Goal: Use online tool/utility: Utilize a website feature to perform a specific function

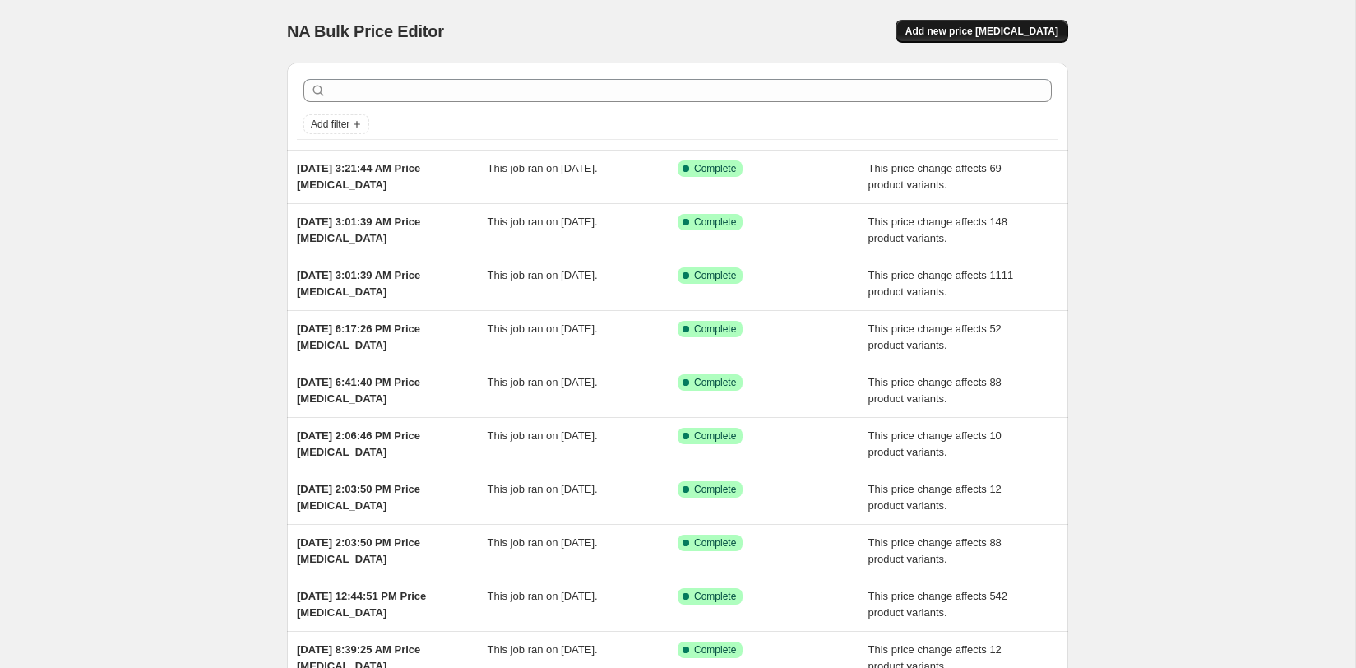
click at [1021, 21] on button "Add new price [MEDICAL_DATA]" at bounding box center [982, 31] width 173 height 23
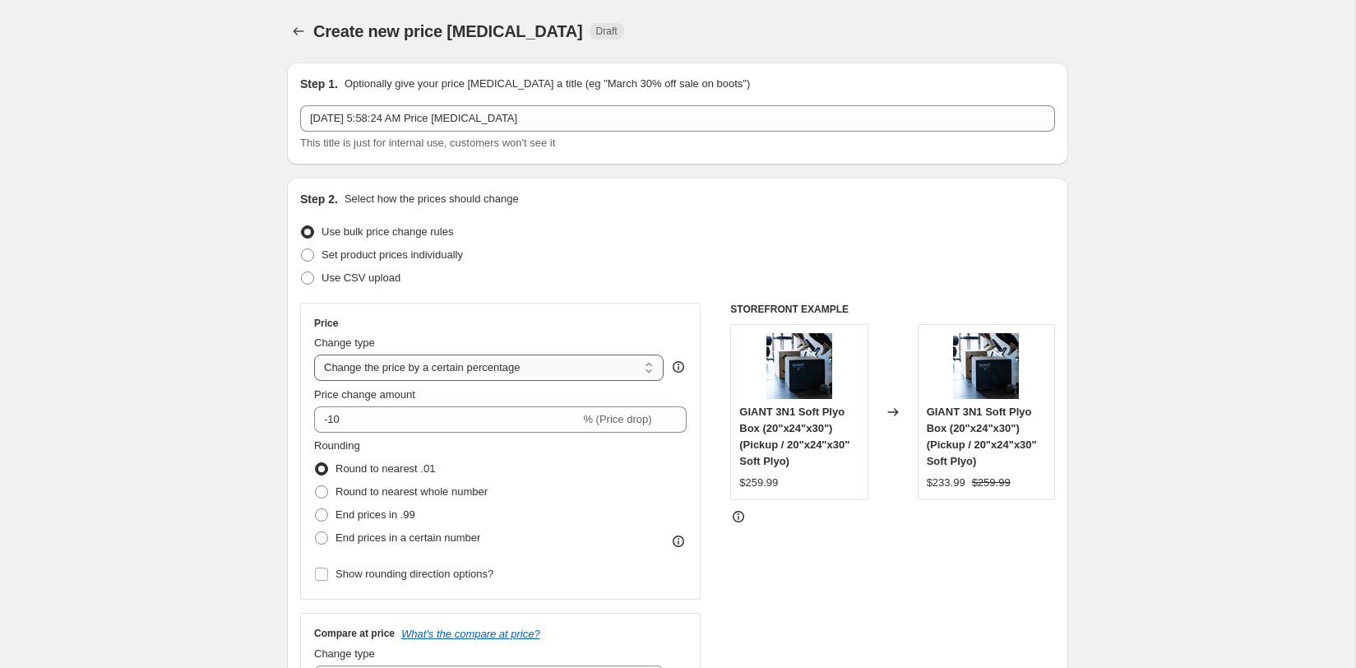
click at [488, 354] on select "Change the price to a certain amount Change the price by a certain amount Chang…" at bounding box center [489, 367] width 350 height 26
select select "pcap"
click at [314, 354] on select "Change the price to a certain amount Change the price by a certain amount Chang…" at bounding box center [489, 367] width 350 height 26
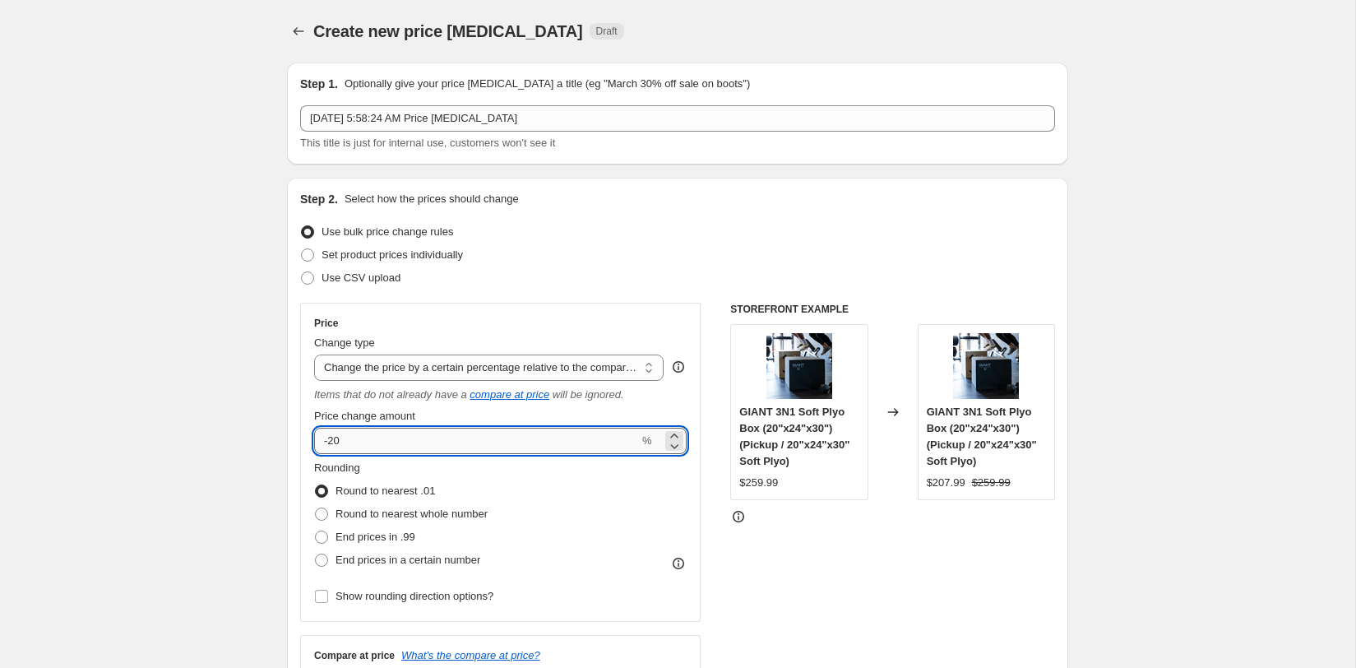
click at [448, 448] on input "-20" at bounding box center [476, 441] width 325 height 26
type input "-2"
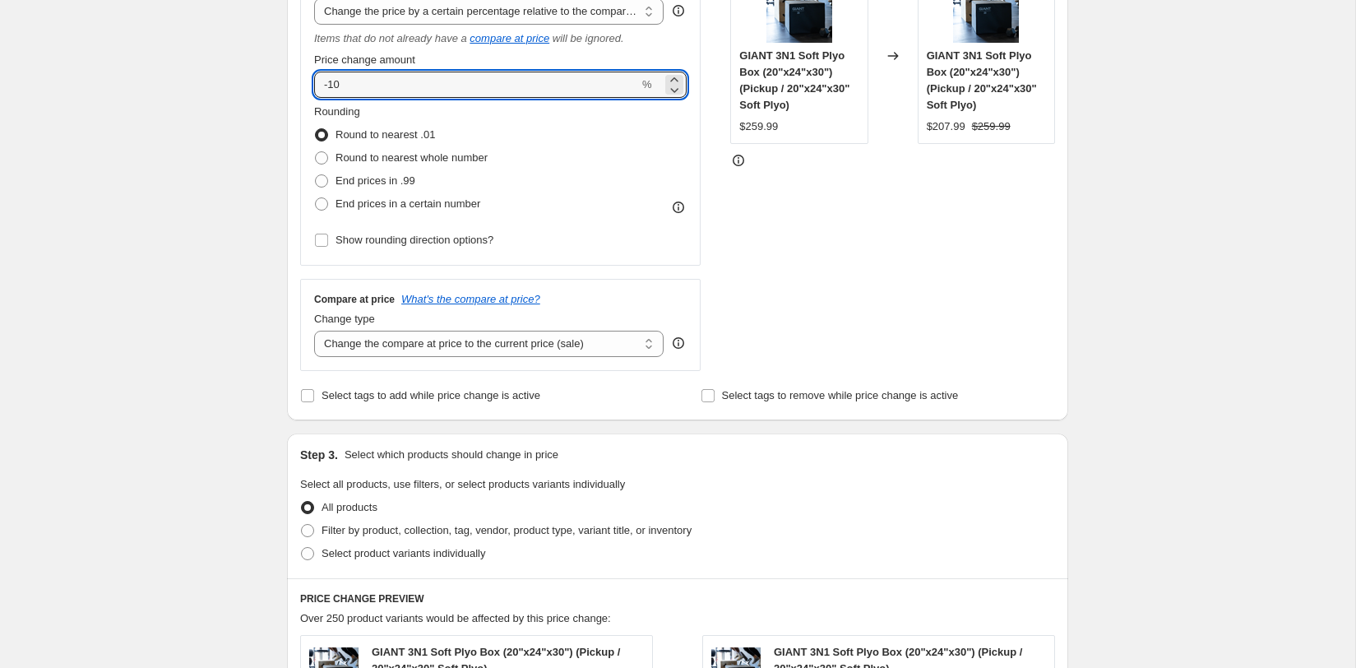
scroll to position [386, 0]
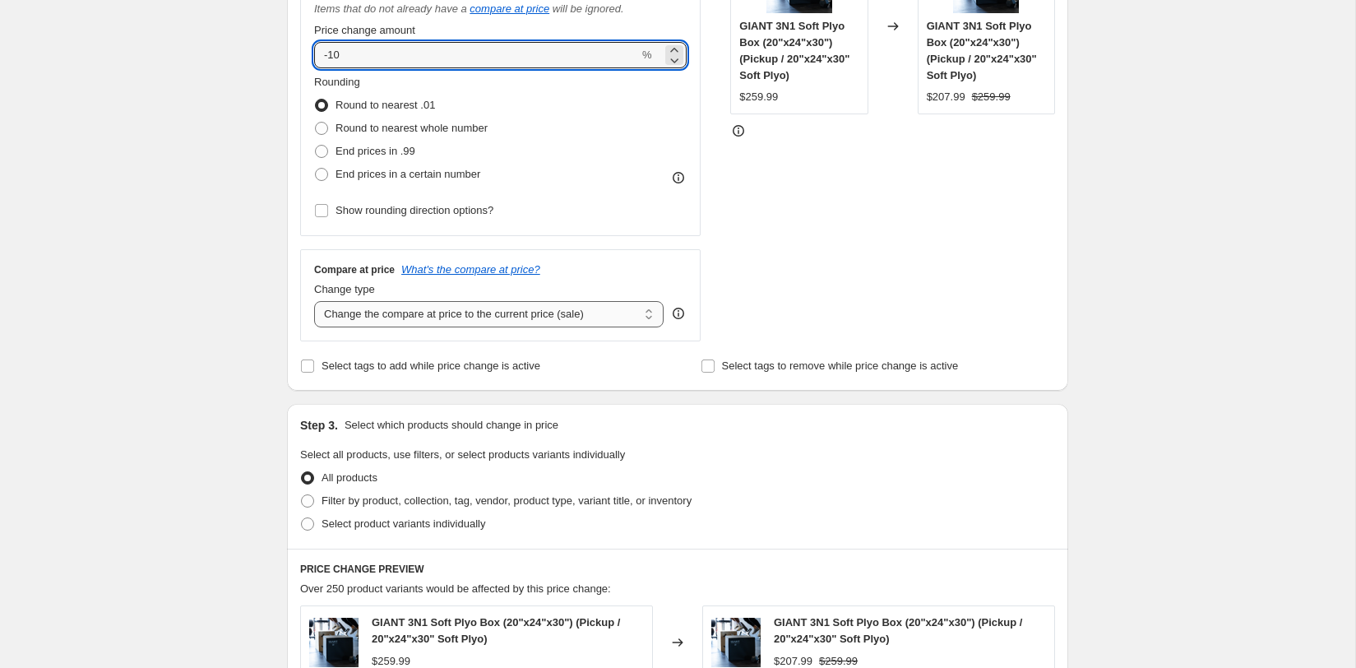
type input "-10"
click at [590, 315] on select "Change the compare at price to the current price (sale) Change the compare at p…" at bounding box center [489, 314] width 350 height 26
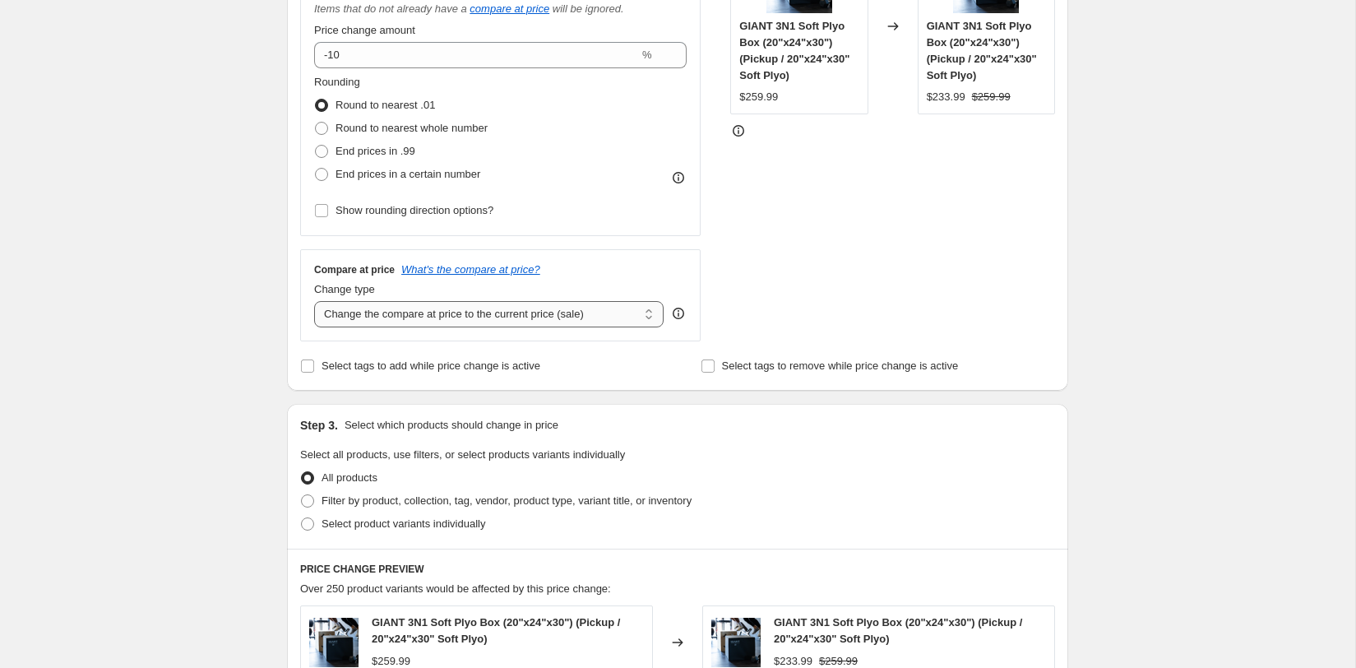
select select "no_change"
click at [314, 301] on select "Change the compare at price to the current price (sale) Change the compare at p…" at bounding box center [489, 314] width 350 height 26
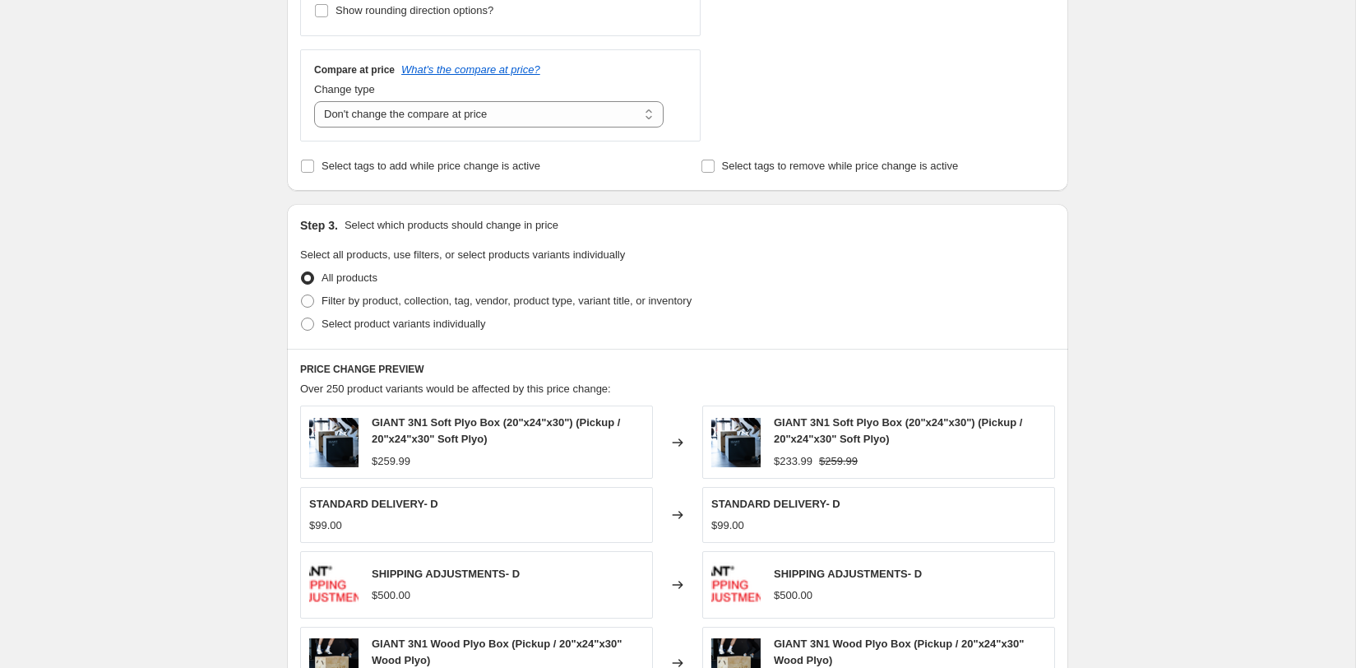
scroll to position [662, 0]
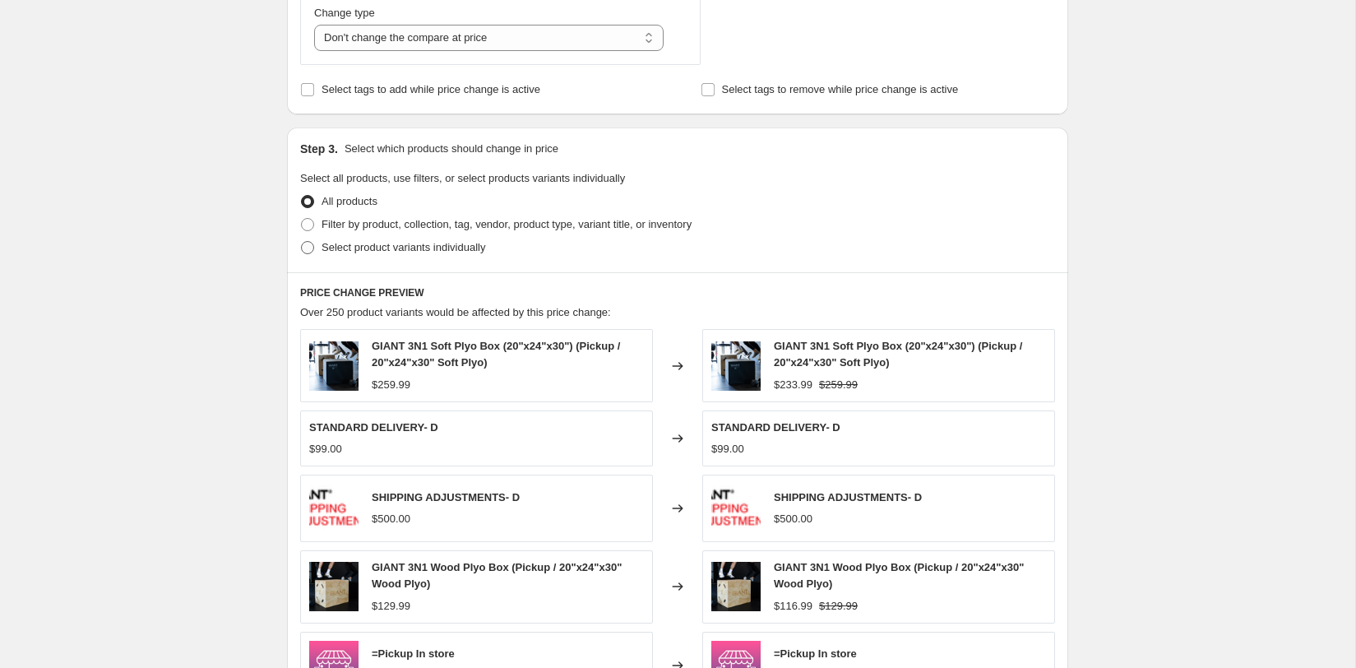
click at [317, 237] on label "Select product variants individually" at bounding box center [392, 247] width 185 height 23
click at [302, 241] on input "Select product variants individually" at bounding box center [301, 241] width 1 height 1
radio input "true"
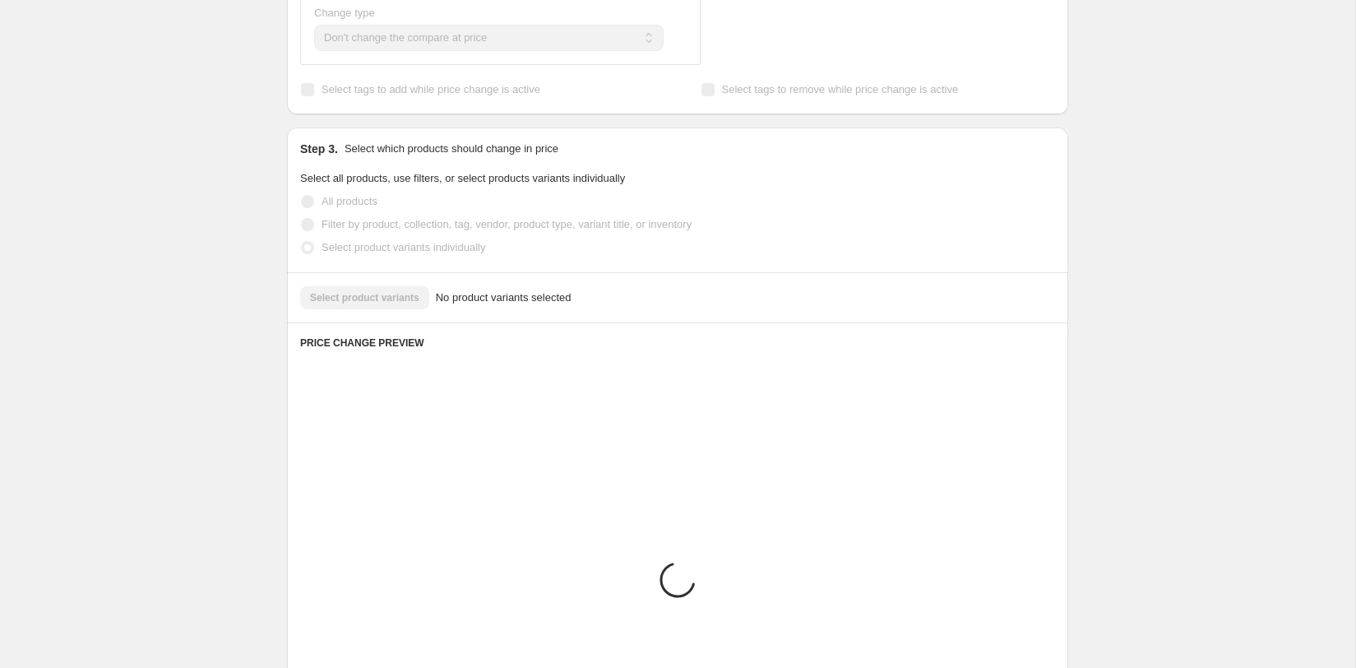
scroll to position [632, 0]
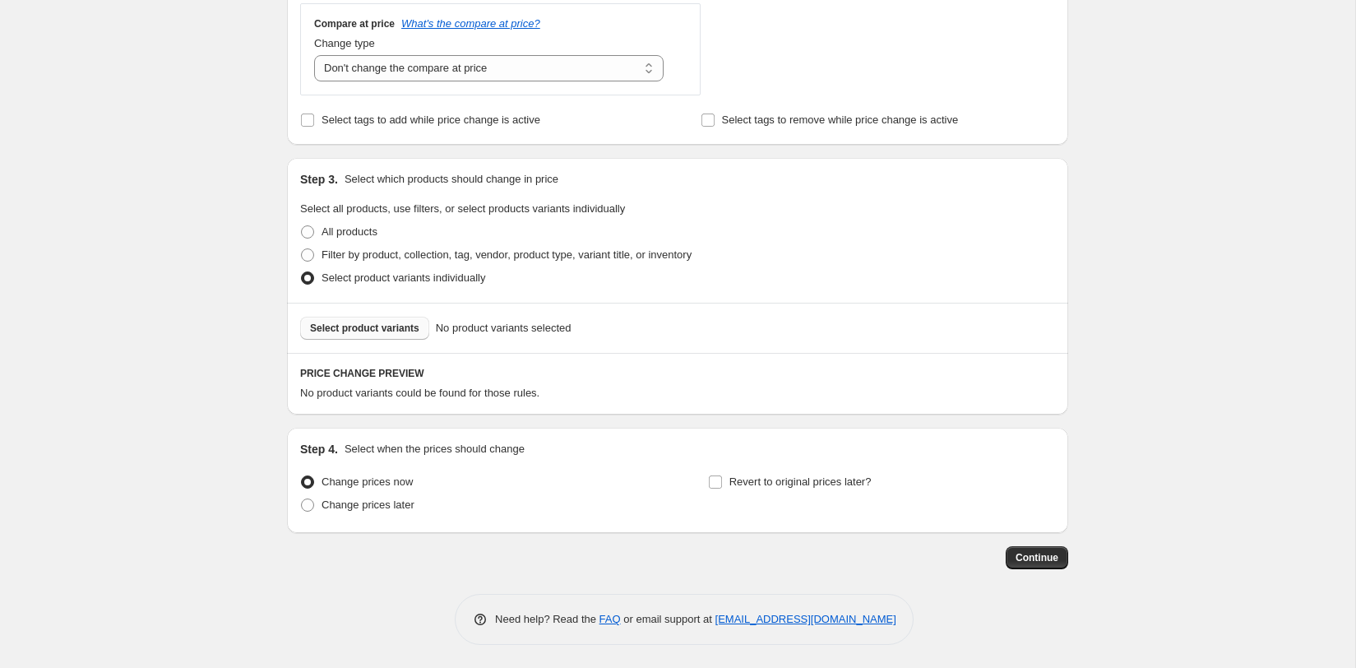
click at [400, 322] on span "Select product variants" at bounding box center [364, 328] width 109 height 13
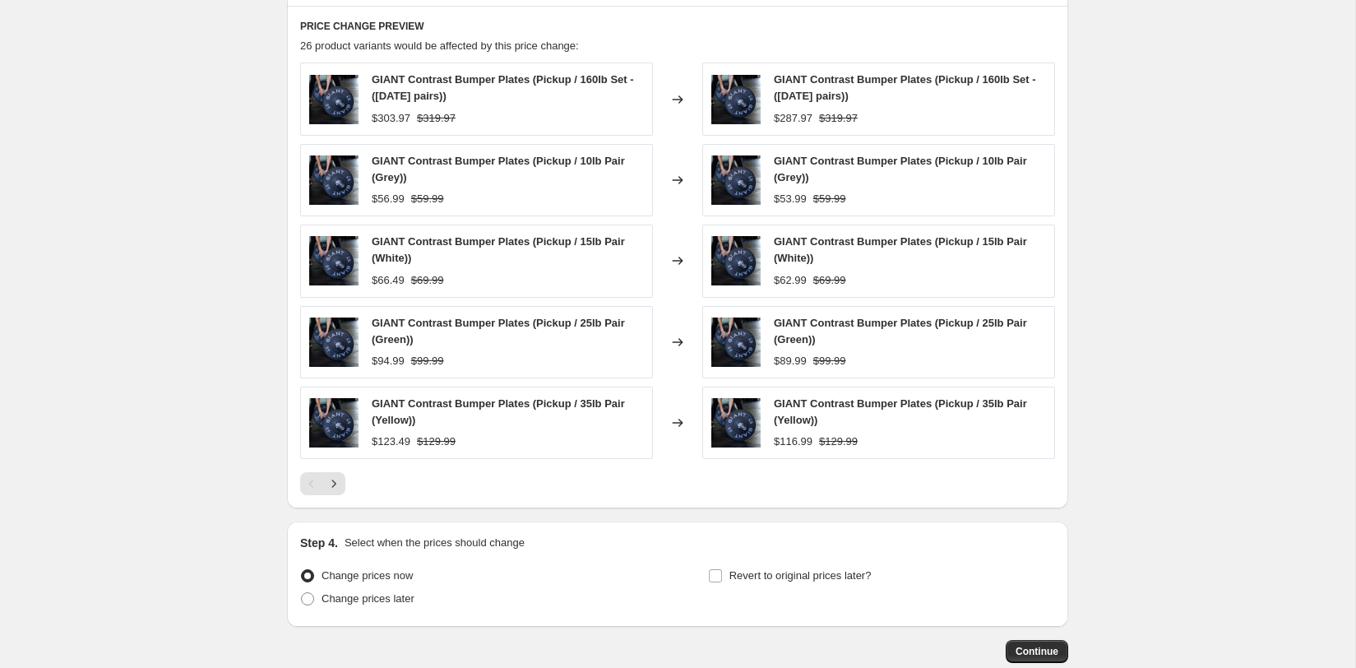
scroll to position [985, 0]
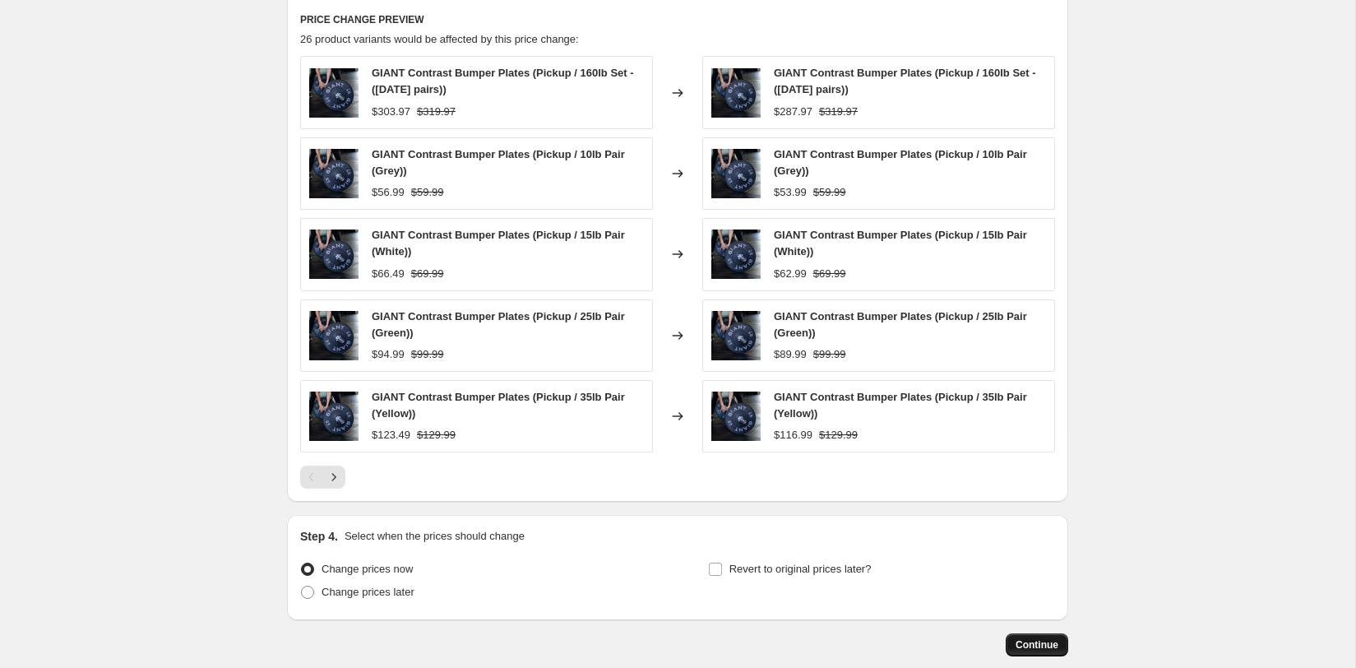
click at [1025, 648] on button "Continue" at bounding box center [1037, 644] width 62 height 23
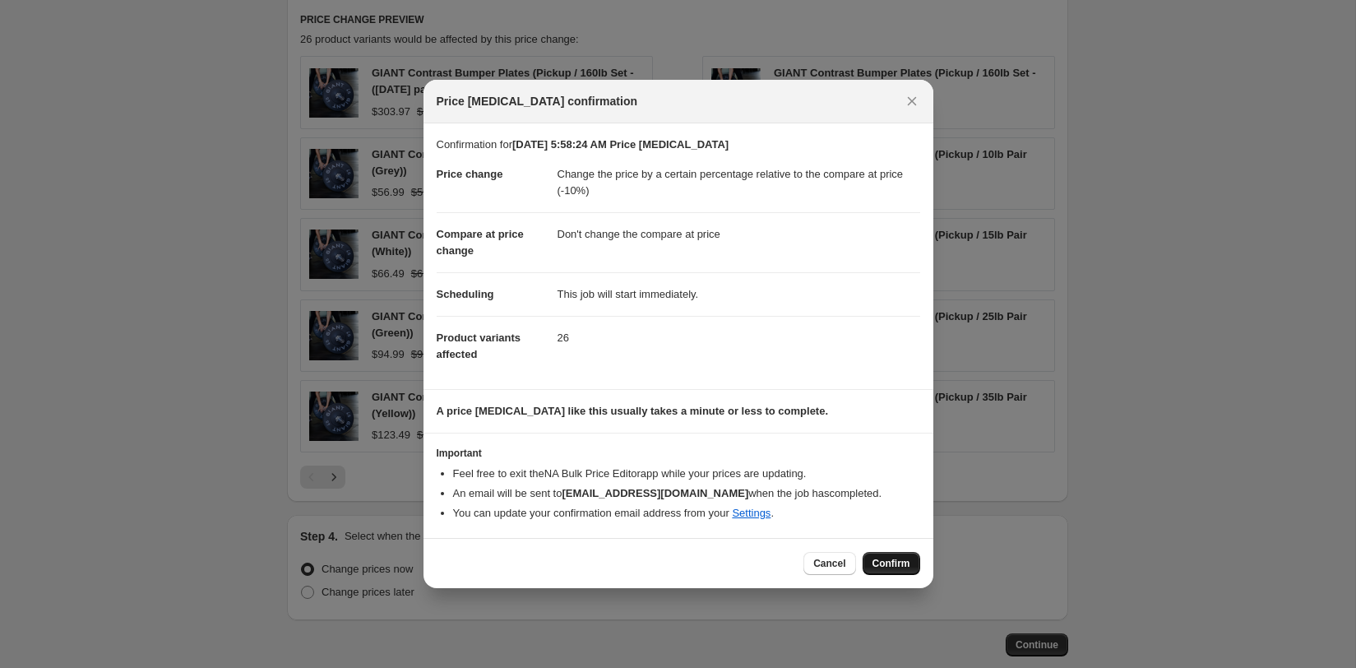
click at [897, 553] on button "Confirm" at bounding box center [892, 563] width 58 height 23
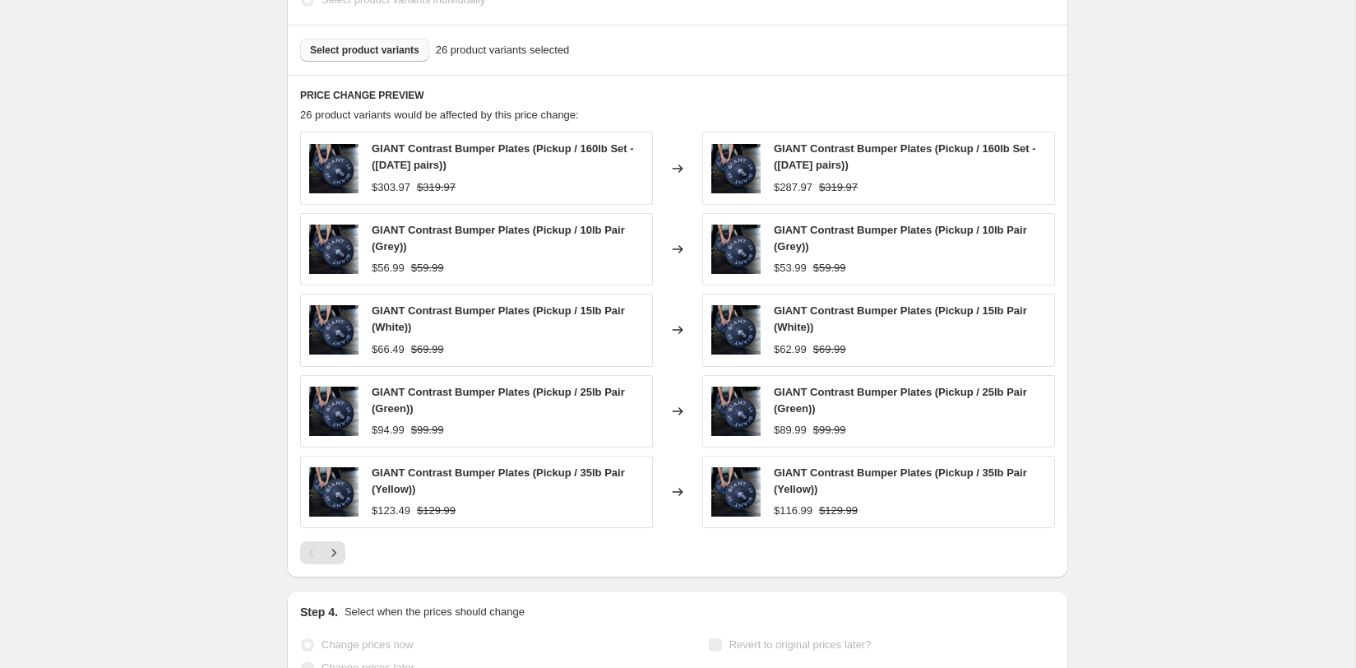
select select "pcap"
select select "no_change"
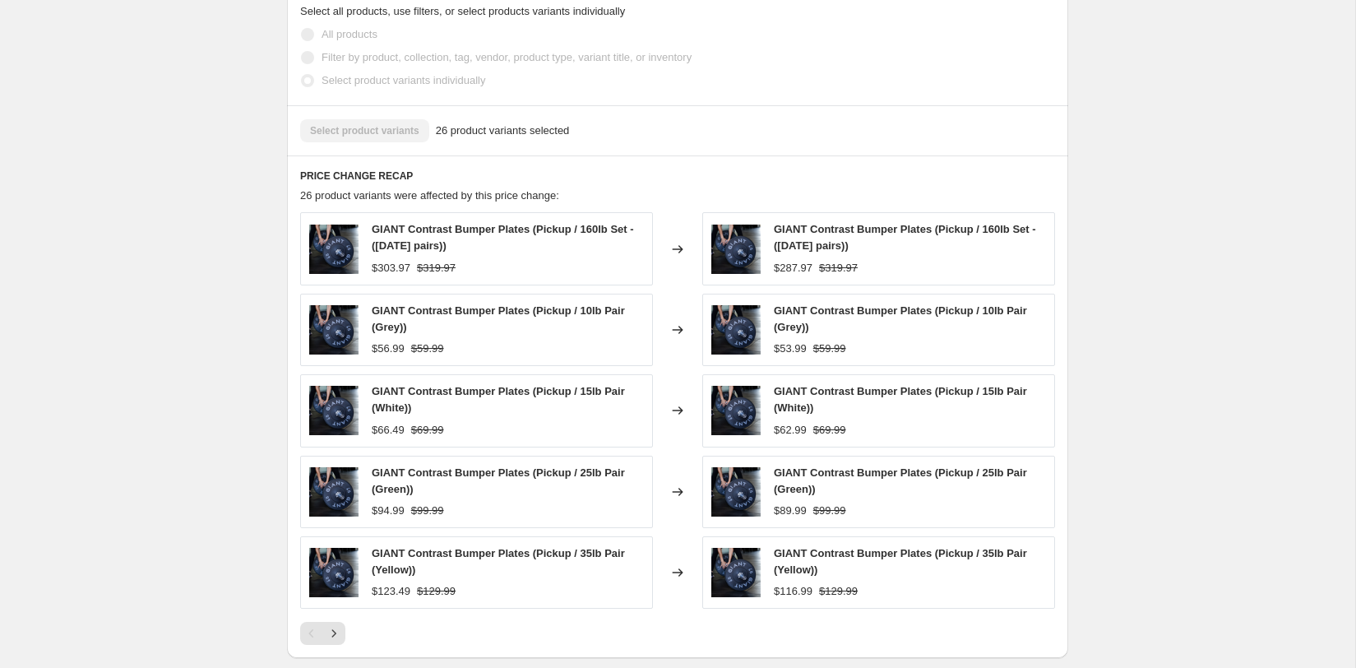
scroll to position [0, 0]
